Goal: Communication & Community: Ask a question

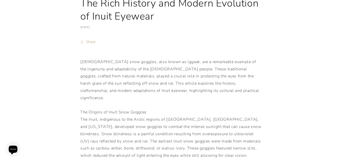
scroll to position [49, 0]
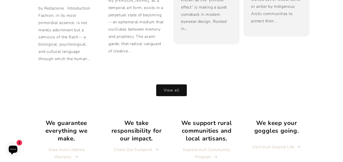
scroll to position [1009, 0]
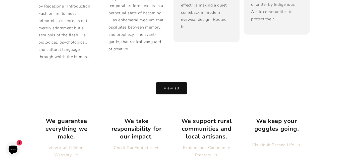
click at [173, 83] on link "View all" at bounding box center [171, 89] width 31 height 12
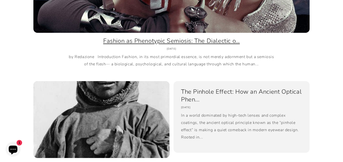
scroll to position [183, 0]
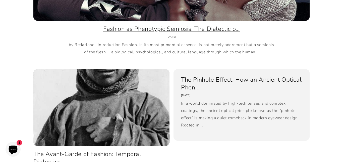
click at [181, 91] on link "The Pinhole Effect: How an Ancient Optical Phen..." at bounding box center [241, 84] width 121 height 16
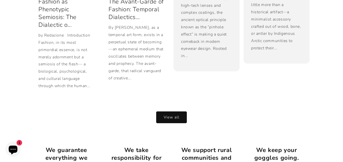
scroll to position [985, 0]
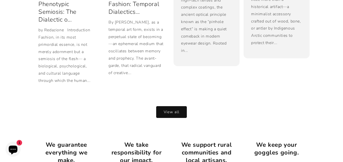
click at [161, 111] on div "The Inuit Magazine View all Fashion as Phenotypic Semiosis: The Dialectic o... …" at bounding box center [171, 25] width 301 height 204
click at [162, 108] on link "View all" at bounding box center [171, 112] width 31 height 12
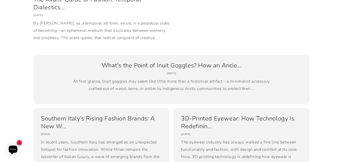
scroll to position [448, 0]
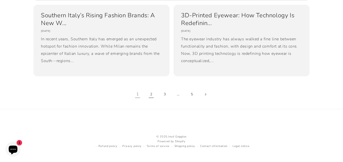
click at [154, 94] on link "2" at bounding box center [150, 94] width 11 height 11
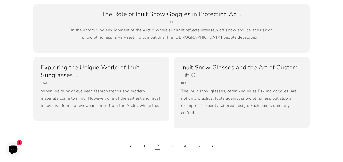
scroll to position [211, 0]
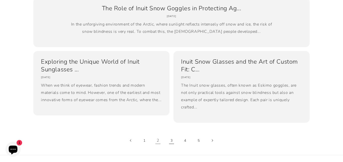
click at [168, 135] on link "3" at bounding box center [171, 140] width 11 height 11
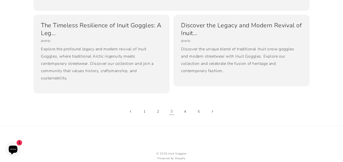
scroll to position [258, 0]
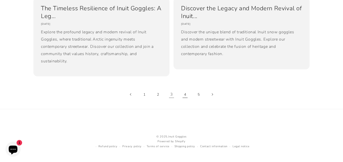
click at [182, 96] on link "4" at bounding box center [184, 94] width 11 height 11
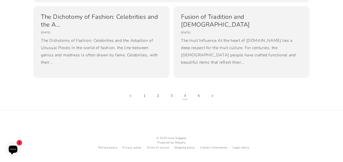
scroll to position [243, 0]
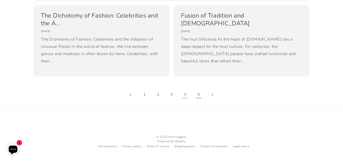
click at [194, 94] on link "5" at bounding box center [198, 94] width 11 height 11
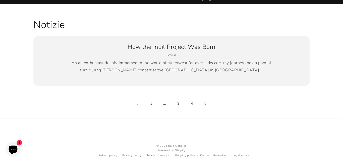
scroll to position [39, 0]
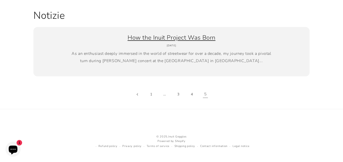
click at [229, 42] on link "How the Inuit Project Was Born" at bounding box center [171, 38] width 261 height 8
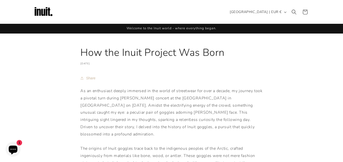
click at [14, 152] on icon "Chat window" at bounding box center [13, 150] width 9 height 9
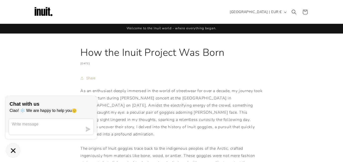
click at [14, 152] on icon "Chat window" at bounding box center [13, 151] width 8 height 8
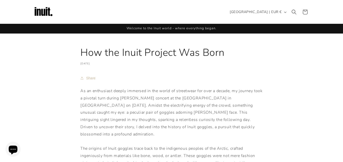
click at [10, 148] on icon "Chat window" at bounding box center [13, 150] width 9 height 9
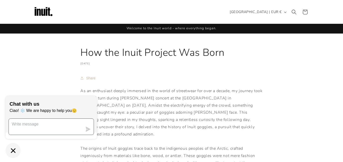
click at [25, 123] on textarea "Message us" at bounding box center [46, 127] width 74 height 16
type textarea "s"
type textarea "ok"
click at [88, 131] on icon "submit" at bounding box center [88, 129] width 5 height 5
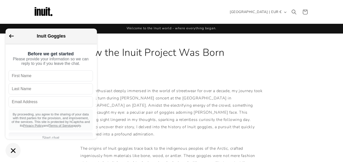
click at [10, 34] on icon "Go back to the main screen" at bounding box center [11, 36] width 5 height 4
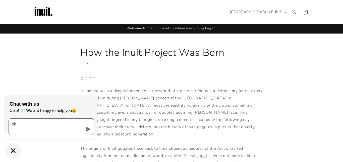
click at [22, 126] on textarea "ok" at bounding box center [46, 127] width 74 height 16
type textarea "o"
click at [22, 126] on textarea "shhut up h" at bounding box center [46, 127] width 74 height 16
type textarea "shhuthhhhhhhhhh up h"
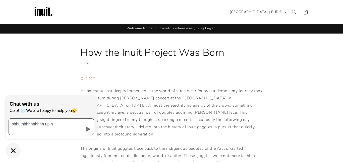
click at [67, 119] on textarea "shhuthhhhhhhhhh up h" at bounding box center [46, 127] width 74 height 16
click at [88, 129] on icon "submit" at bounding box center [88, 129] width 5 height 5
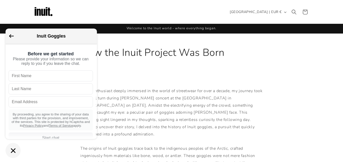
click at [8, 40] on div "Inuit Goggles" at bounding box center [51, 36] width 91 height 15
